Goal: Task Accomplishment & Management: Use online tool/utility

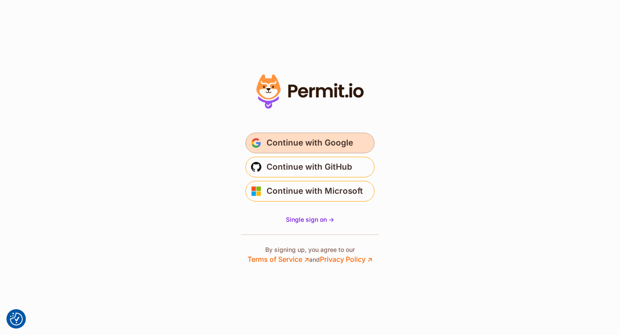
click at [323, 149] on span "Continue with Google" at bounding box center [310, 143] width 87 height 14
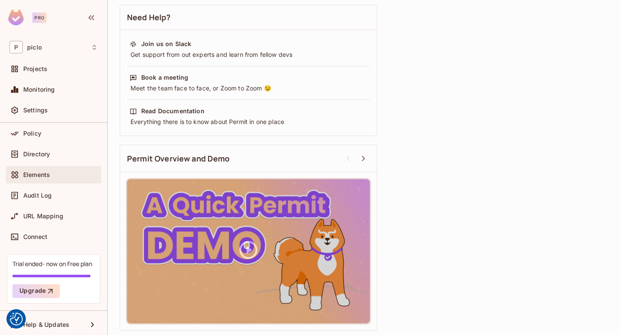
scroll to position [54, 0]
